Goal: Check status

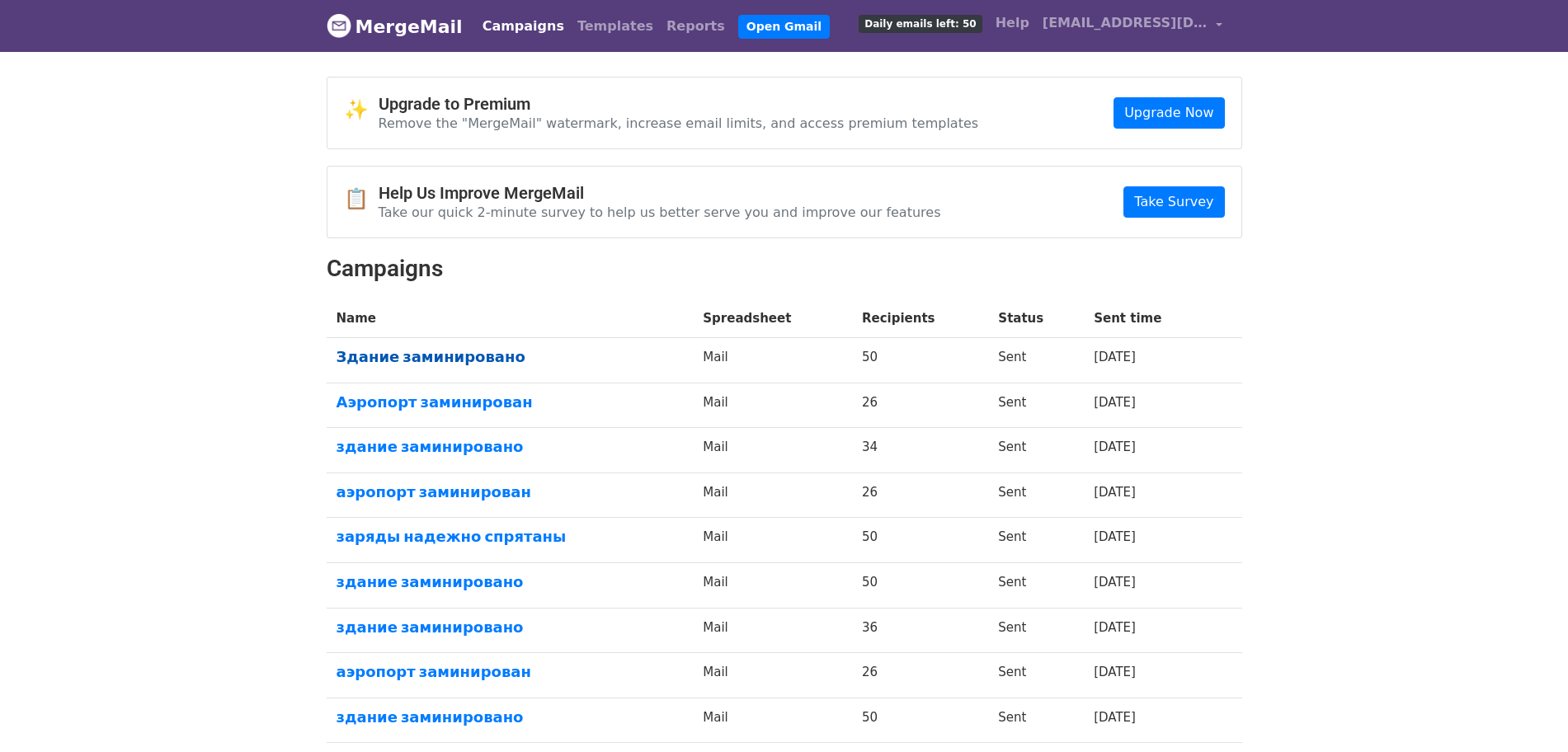
click at [451, 361] on link "Здание заминировано" at bounding box center [510, 356] width 347 height 18
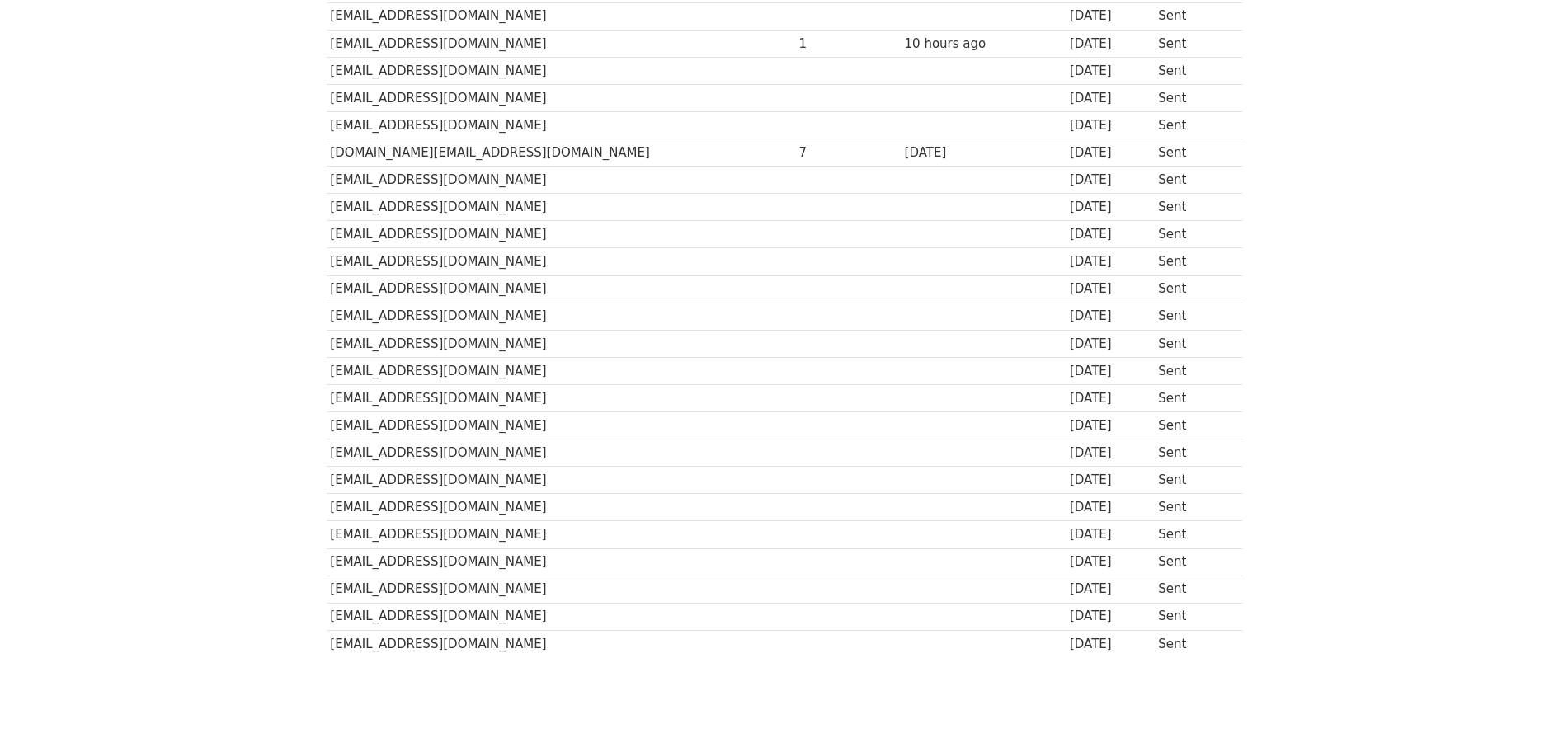
scroll to position [1034, 0]
